Goal: Information Seeking & Learning: Find specific page/section

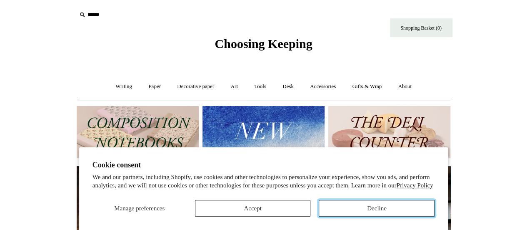
click at [368, 215] on button "Decline" at bounding box center [377, 208] width 116 height 17
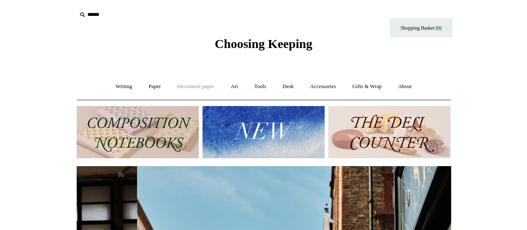
scroll to position [0, 374]
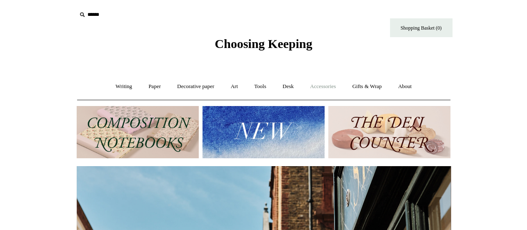
click at [340, 86] on link "Accessories +" at bounding box center [323, 86] width 41 height 22
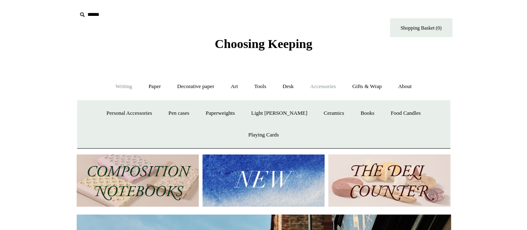
click at [128, 86] on link "Writing +" at bounding box center [124, 86] width 32 height 22
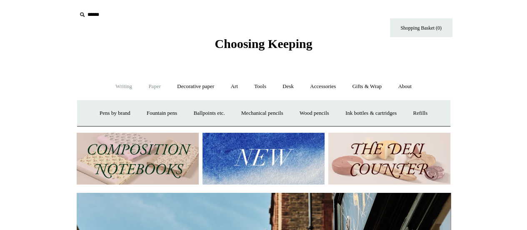
click at [145, 86] on link "Paper +" at bounding box center [155, 86] width 28 height 22
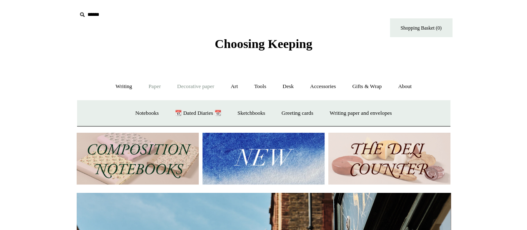
click at [203, 85] on link "Decorative paper +" at bounding box center [196, 86] width 52 height 22
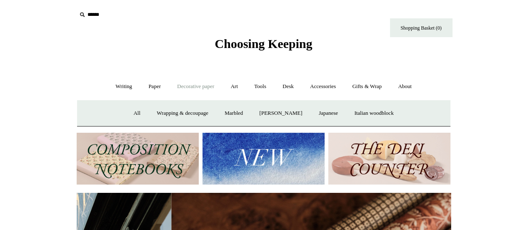
scroll to position [0, 748]
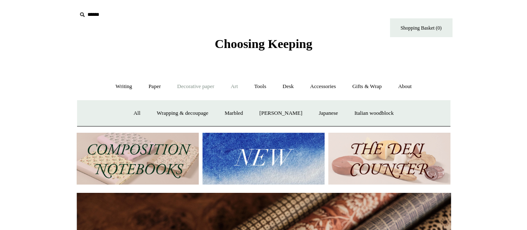
click at [242, 88] on link "Art +" at bounding box center [234, 86] width 22 height 22
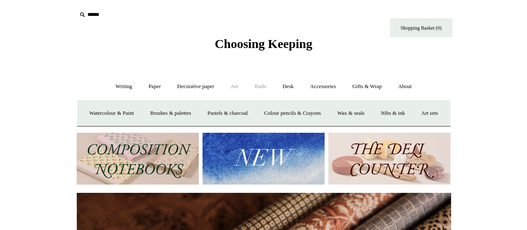
click at [268, 88] on link "Tools +" at bounding box center [260, 86] width 27 height 22
click at [293, 87] on link "Desk +" at bounding box center [288, 86] width 26 height 22
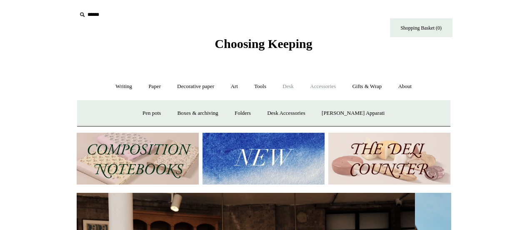
scroll to position [0, 0]
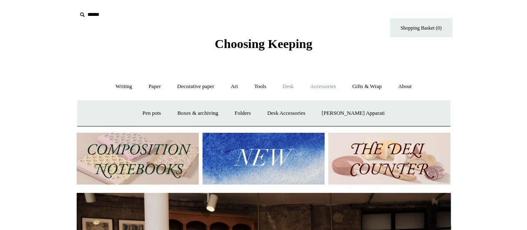
click at [323, 86] on link "Accessories +" at bounding box center [323, 86] width 41 height 22
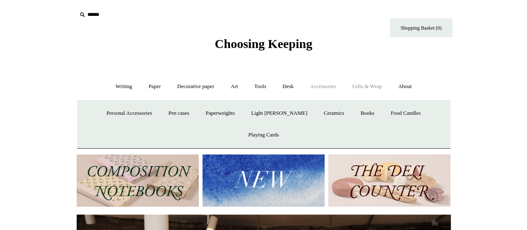
click at [378, 89] on link "Gifts & Wrap +" at bounding box center [367, 86] width 45 height 22
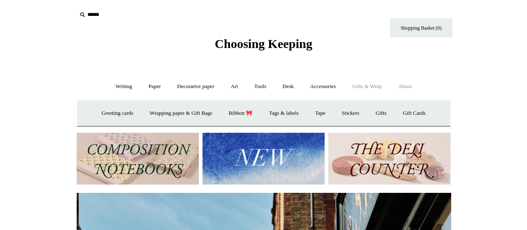
scroll to position [0, 374]
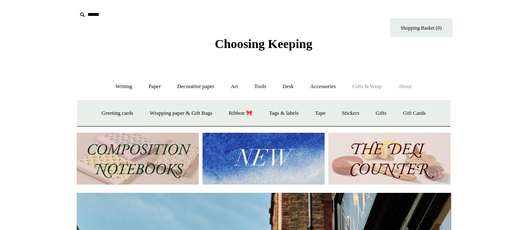
click at [410, 88] on link "About +" at bounding box center [404, 86] width 29 height 22
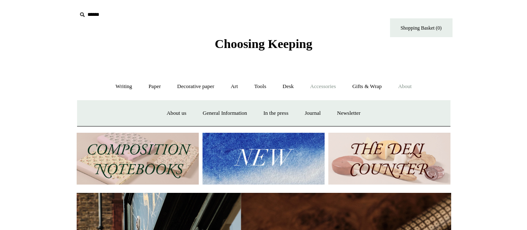
click at [314, 86] on link "Accessories +" at bounding box center [323, 86] width 41 height 22
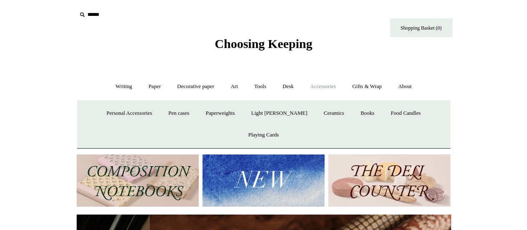
scroll to position [0, 748]
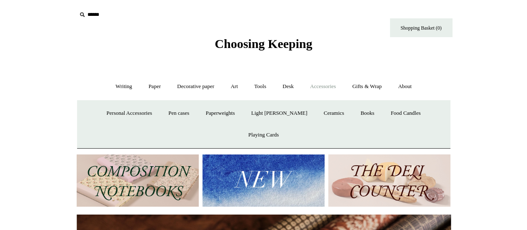
click at [96, 15] on input "text" at bounding box center [128, 14] width 103 height 15
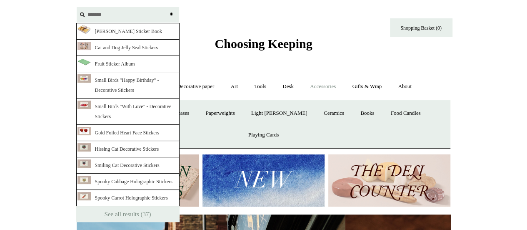
scroll to position [0, 40]
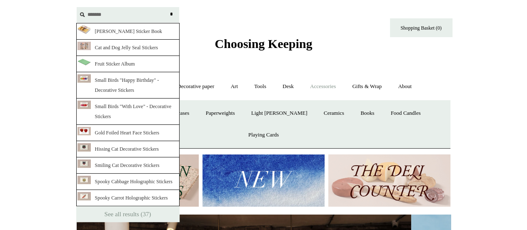
type input "*******"
click at [168, 7] on input "*" at bounding box center [172, 14] width 8 height 15
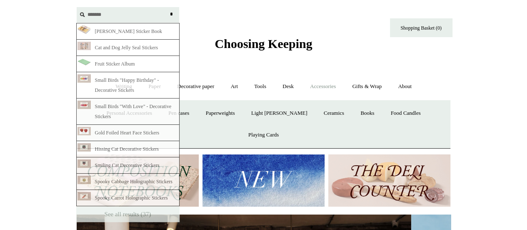
scroll to position [0, 0]
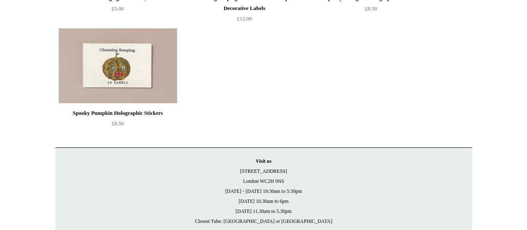
scroll to position [1523, 0]
